Goal: Information Seeking & Learning: Learn about a topic

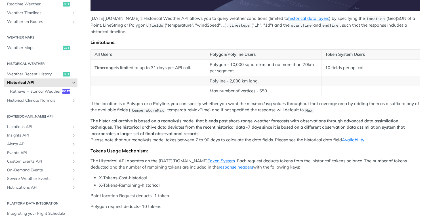
scroll to position [198, 0]
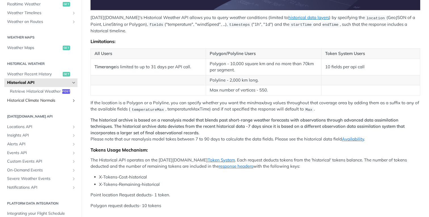
click at [74, 102] on icon "Show subpages for Historical Climate Normals" at bounding box center [73, 100] width 5 height 5
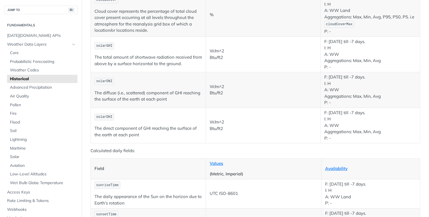
scroll to position [929, 0]
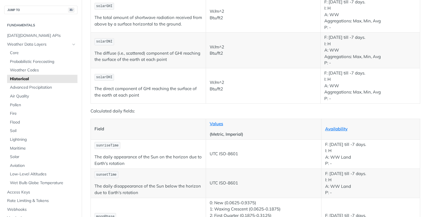
click at [180, 140] on th "Field" at bounding box center [148, 129] width 115 height 21
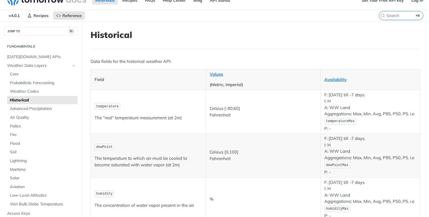
scroll to position [0, 0]
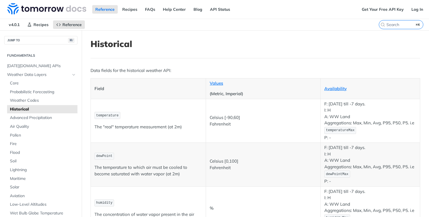
click at [27, 108] on span "Historical" at bounding box center [43, 110] width 66 height 6
click at [30, 110] on span "Historical" at bounding box center [43, 110] width 66 height 6
click at [221, 9] on link "API Status" at bounding box center [220, 9] width 26 height 9
click at [153, 10] on link "FAQs" at bounding box center [150, 9] width 16 height 9
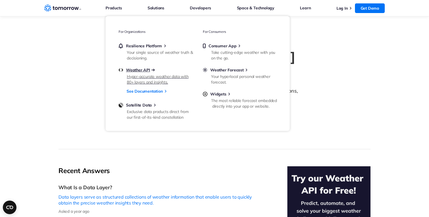
click at [140, 70] on span "Weather API" at bounding box center [138, 70] width 24 height 5
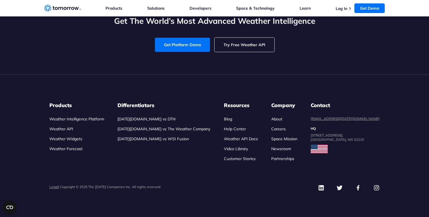
scroll to position [1917, 0]
